Goal: Task Accomplishment & Management: Use online tool/utility

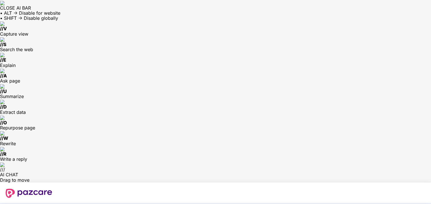
type input "**********"
type input "*"
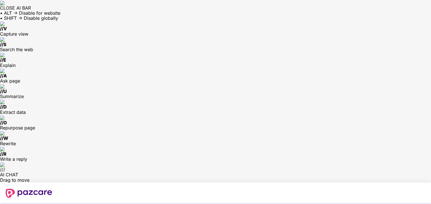
type input "*"
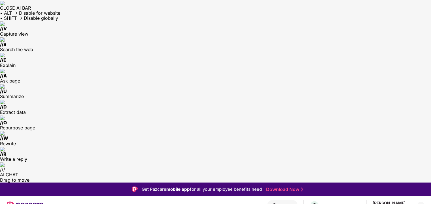
scroll to position [45, 0]
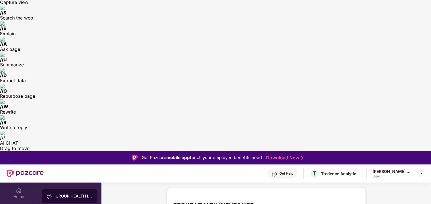
click at [26, 183] on div "Home" at bounding box center [18, 193] width 37 height 21
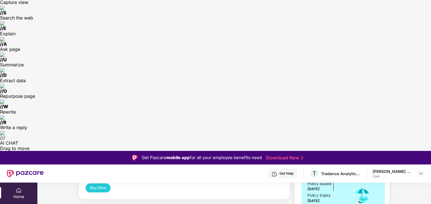
scroll to position [135, 0]
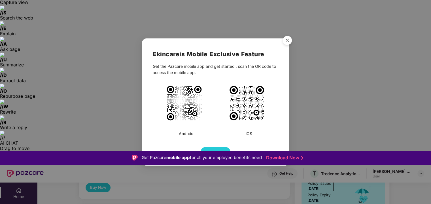
click at [185, 101] on img at bounding box center [184, 103] width 37 height 37
click at [288, 40] on img "Close" at bounding box center [287, 41] width 16 height 16
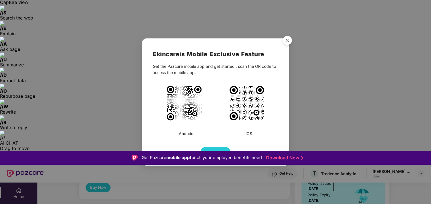
click at [284, 39] on img "Close" at bounding box center [287, 41] width 16 height 16
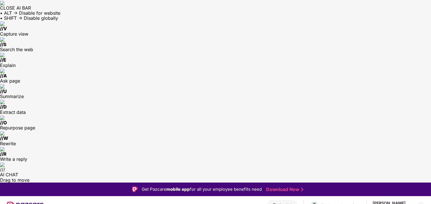
scroll to position [225, 0]
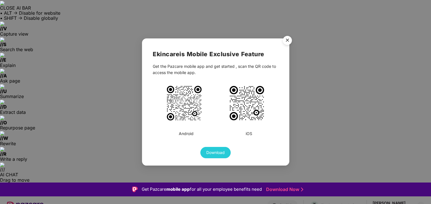
click at [220, 154] on span "Download" at bounding box center [215, 153] width 18 height 6
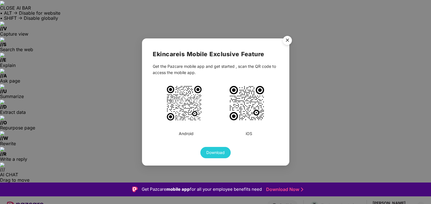
click at [287, 42] on img "Close" at bounding box center [287, 41] width 16 height 16
